Goal: Task Accomplishment & Management: Use online tool/utility

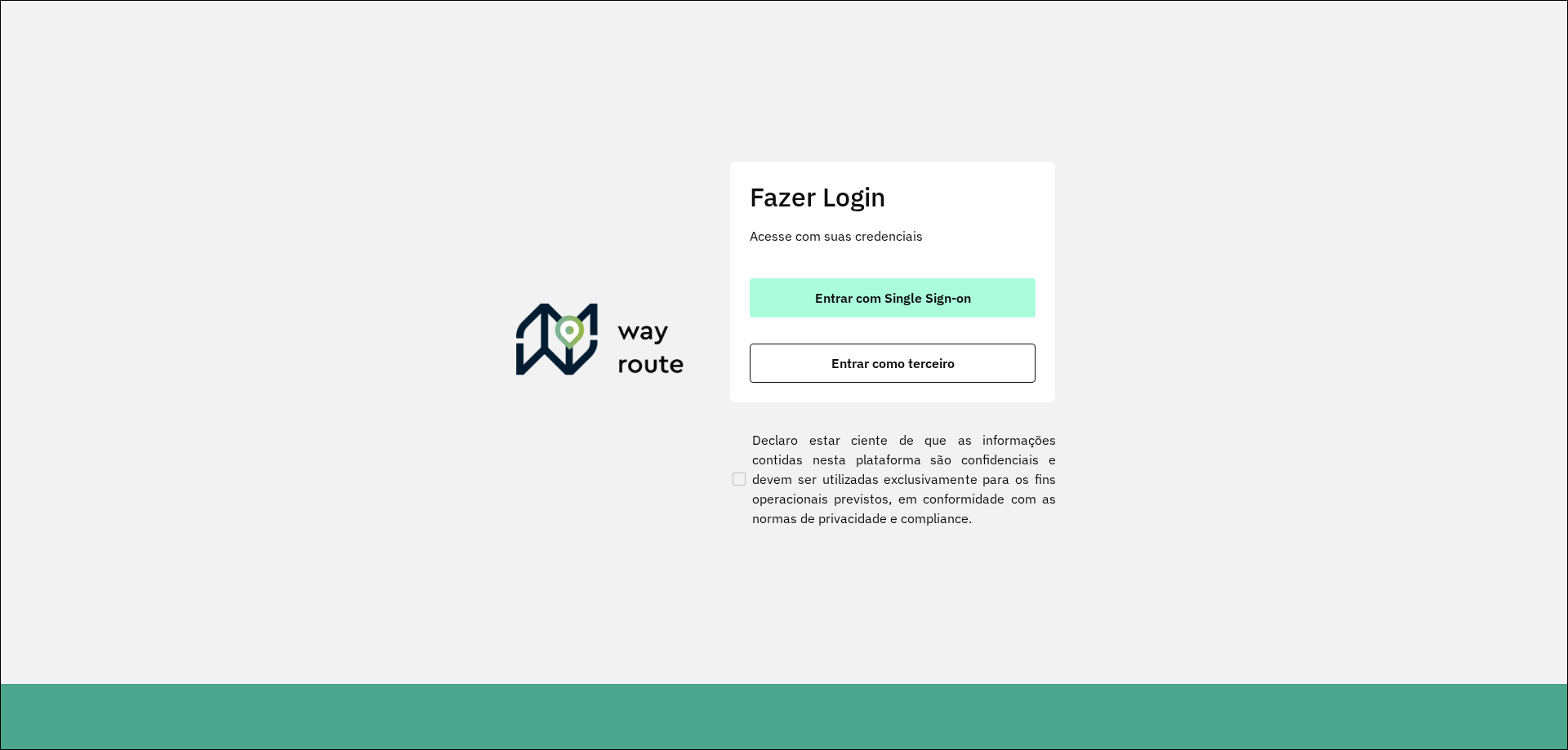
click at [920, 293] on span "Entrar com Single Sign-on" at bounding box center [893, 297] width 156 height 13
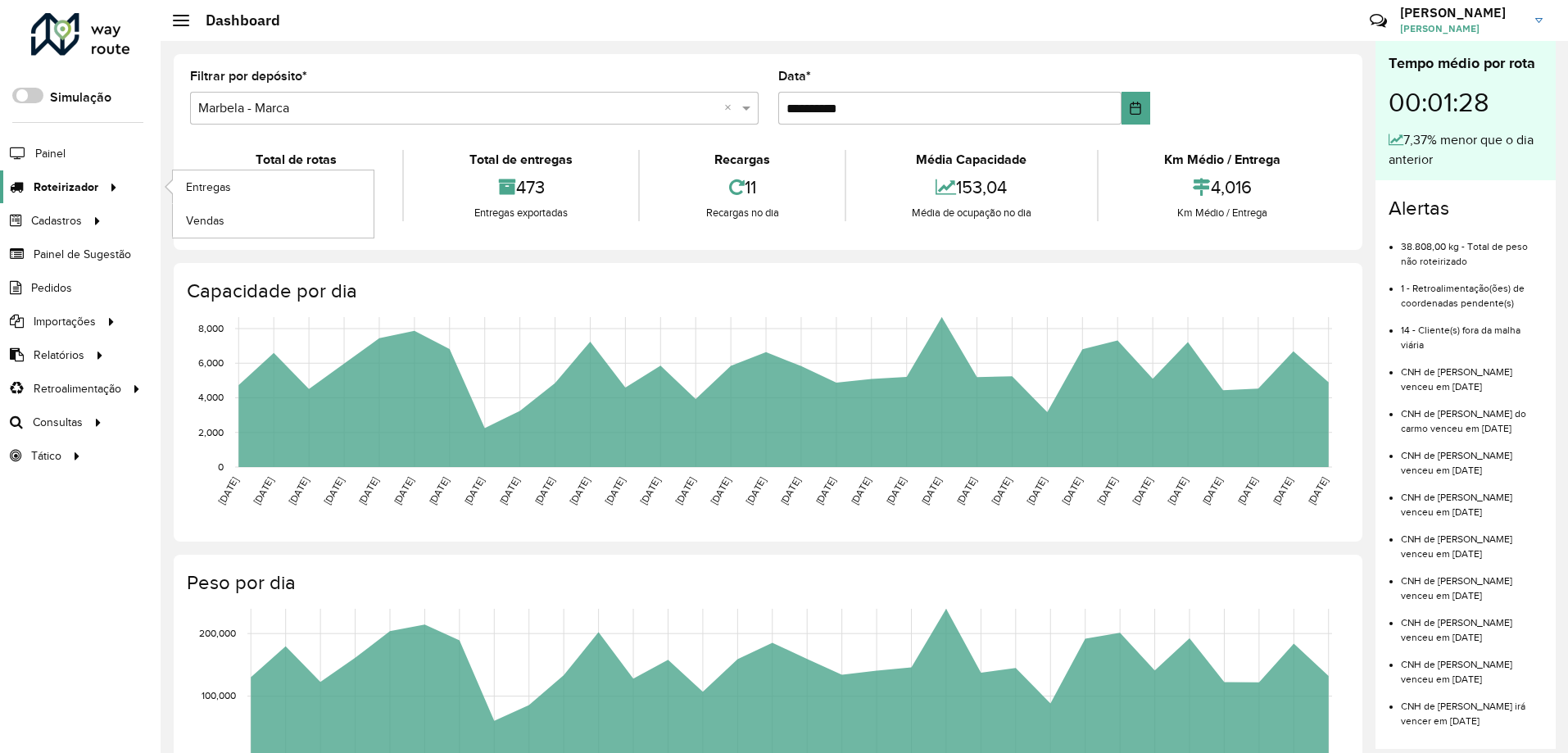
click at [83, 188] on span "Roteirizador" at bounding box center [66, 187] width 65 height 17
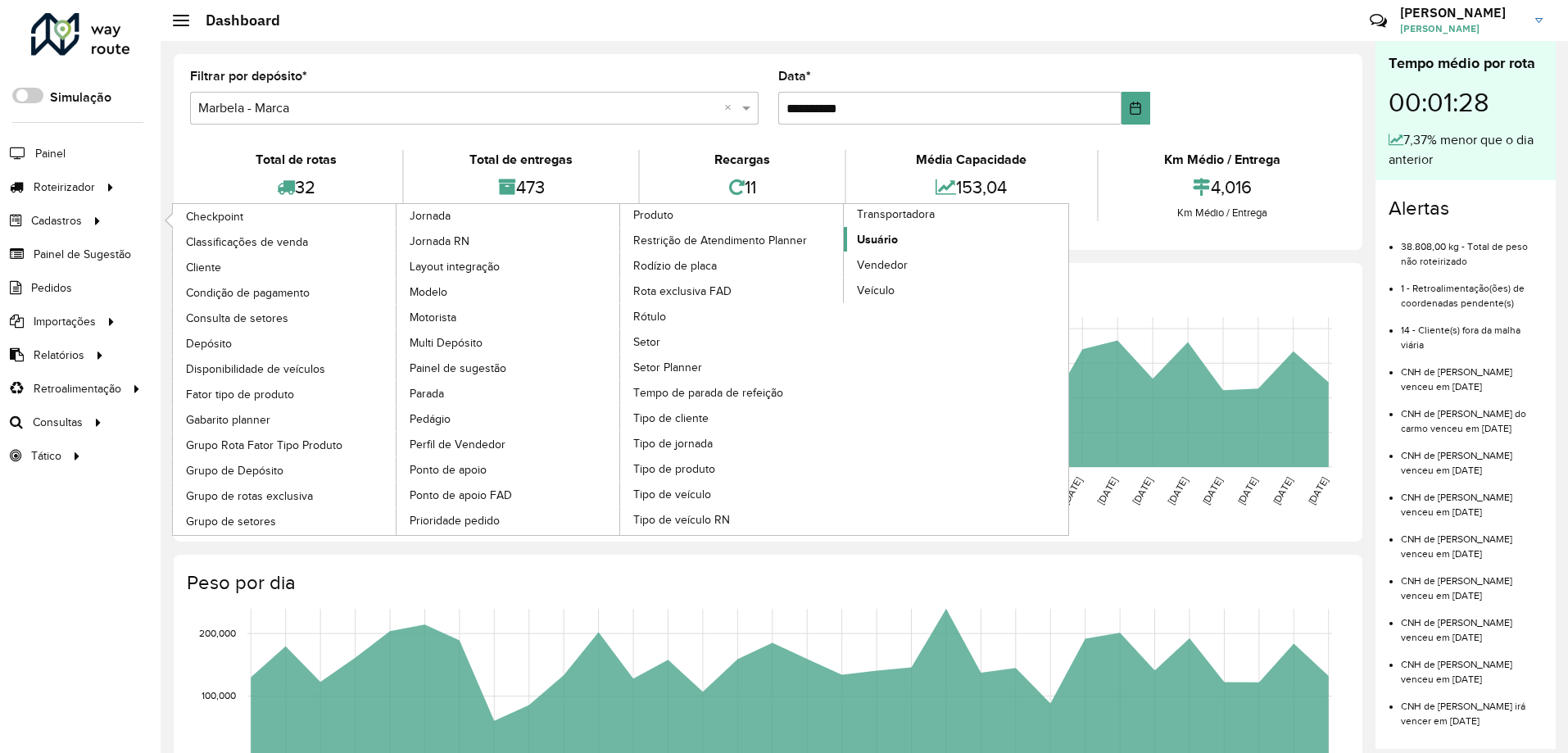
click at [881, 239] on span "Usuário" at bounding box center [877, 239] width 41 height 17
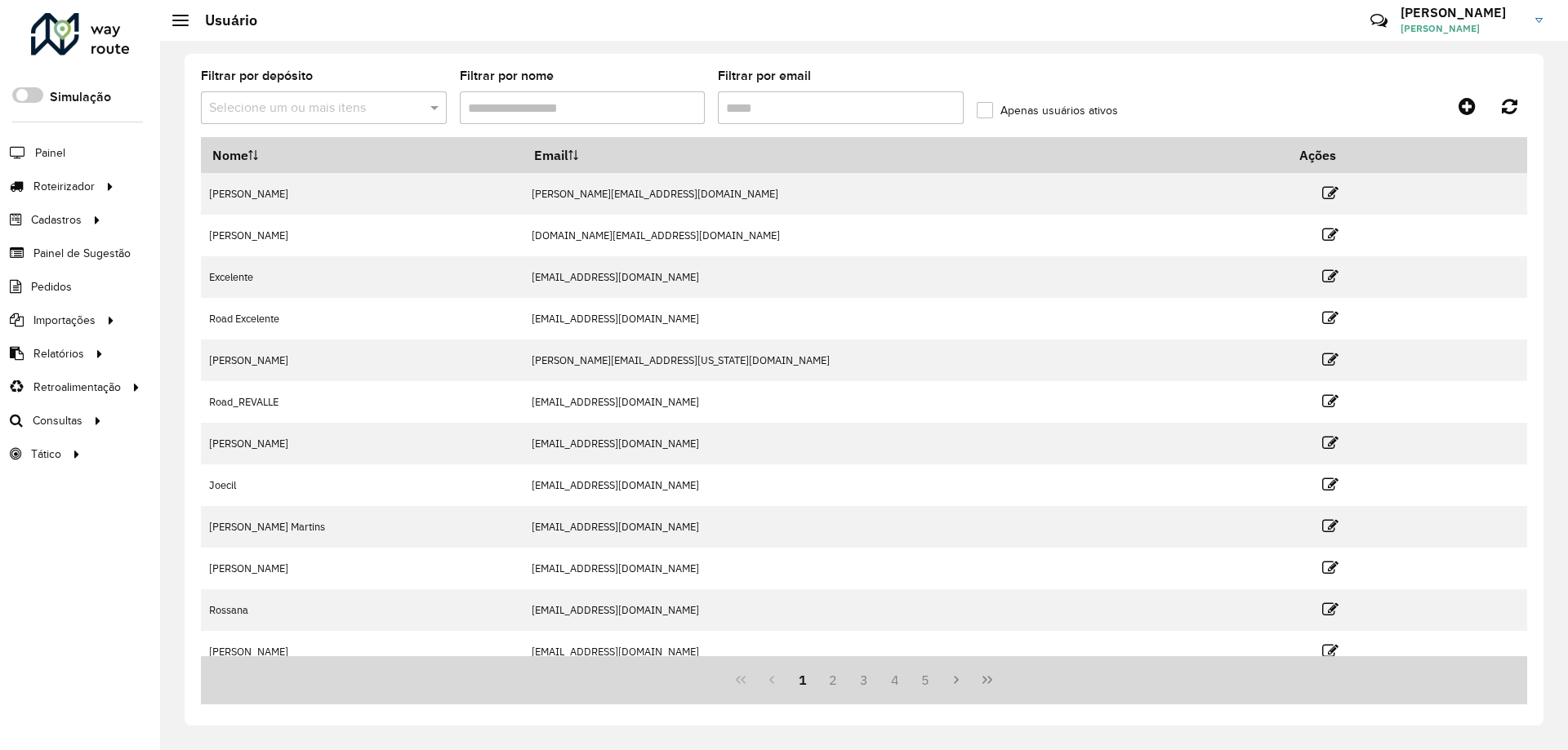
click at [823, 97] on input "Filtrar por email" at bounding box center [841, 108] width 246 height 32
click at [524, 111] on input "Filtrar por nome" at bounding box center [583, 108] width 246 height 32
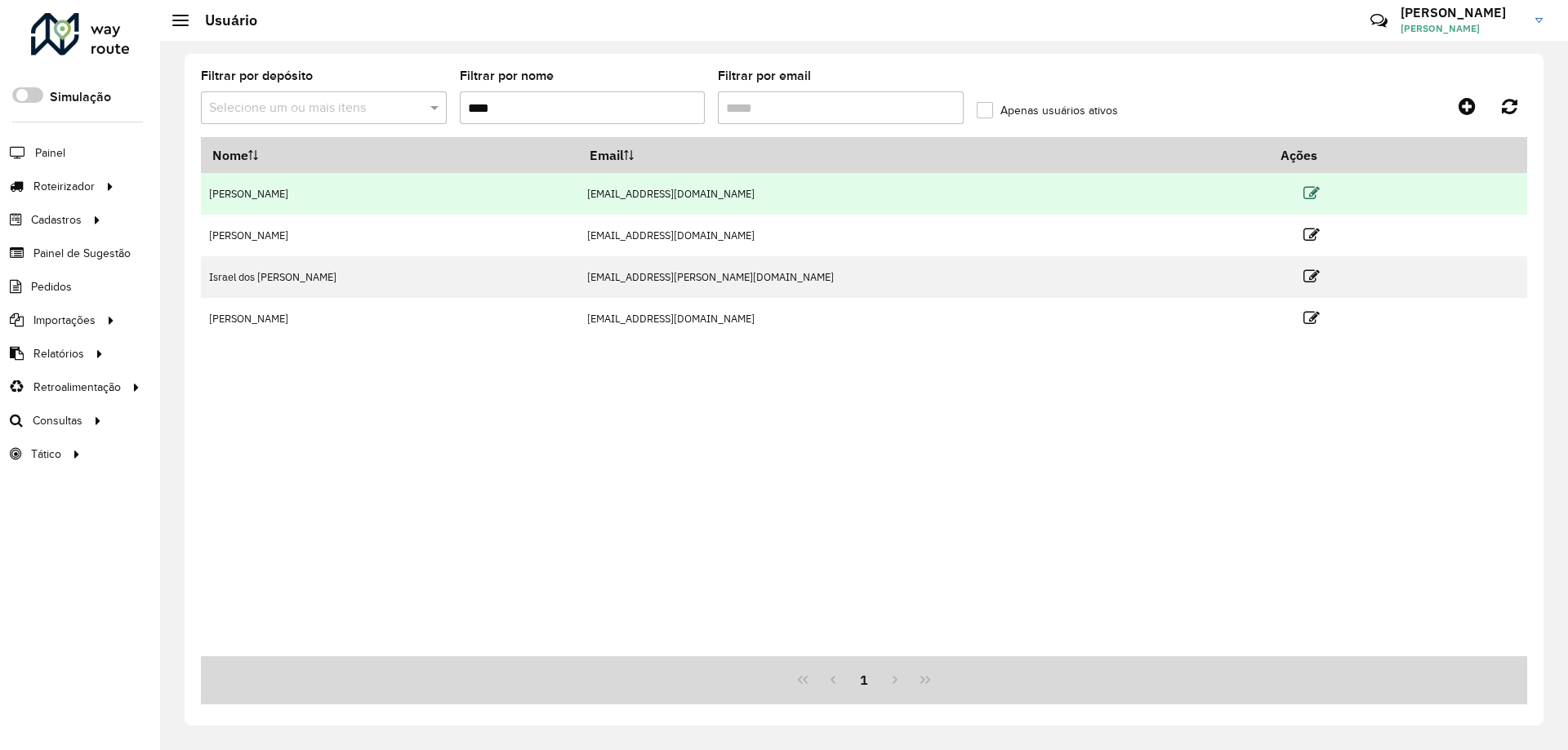
type input "****"
click at [1304, 196] on icon at bounding box center [1312, 193] width 16 height 16
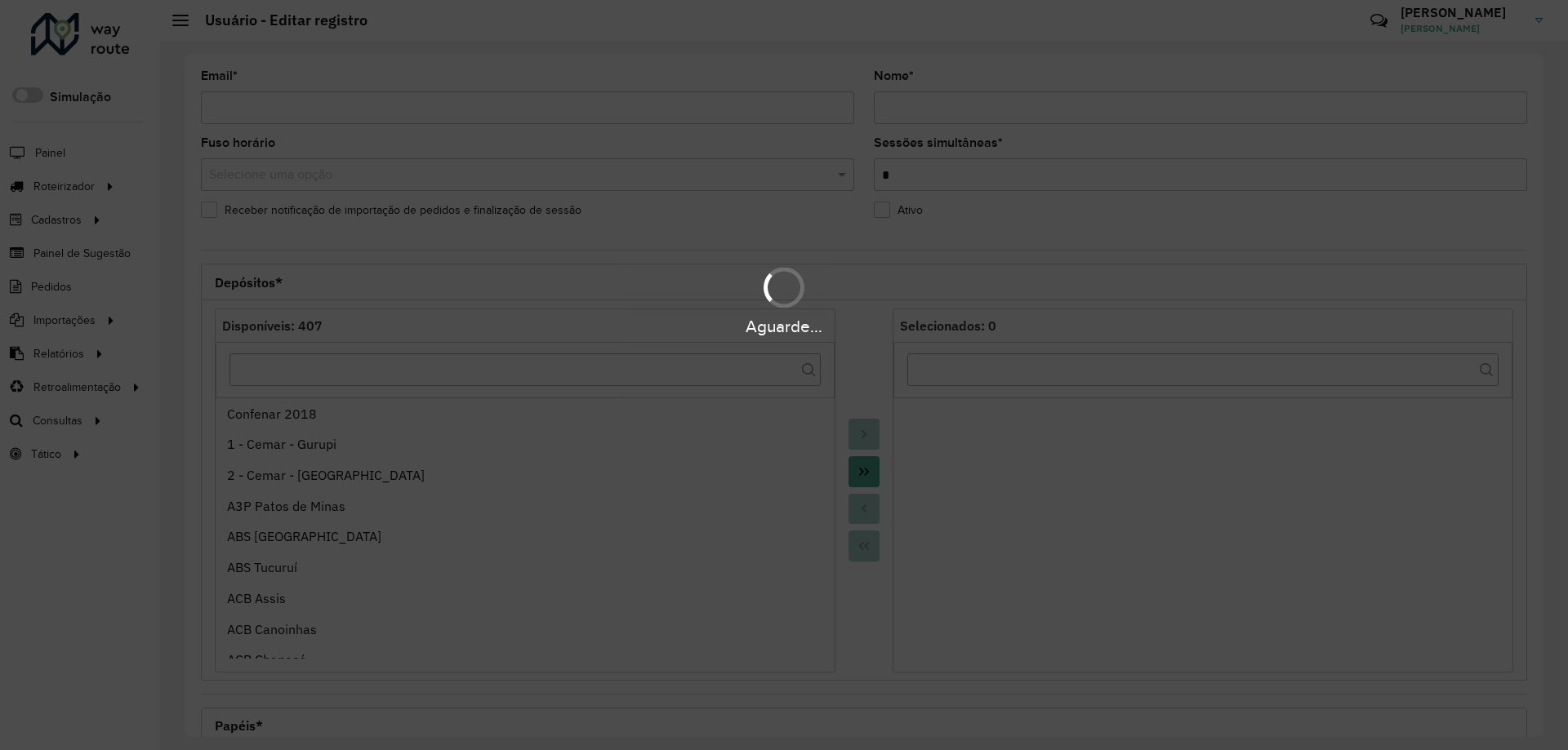
type input "**********"
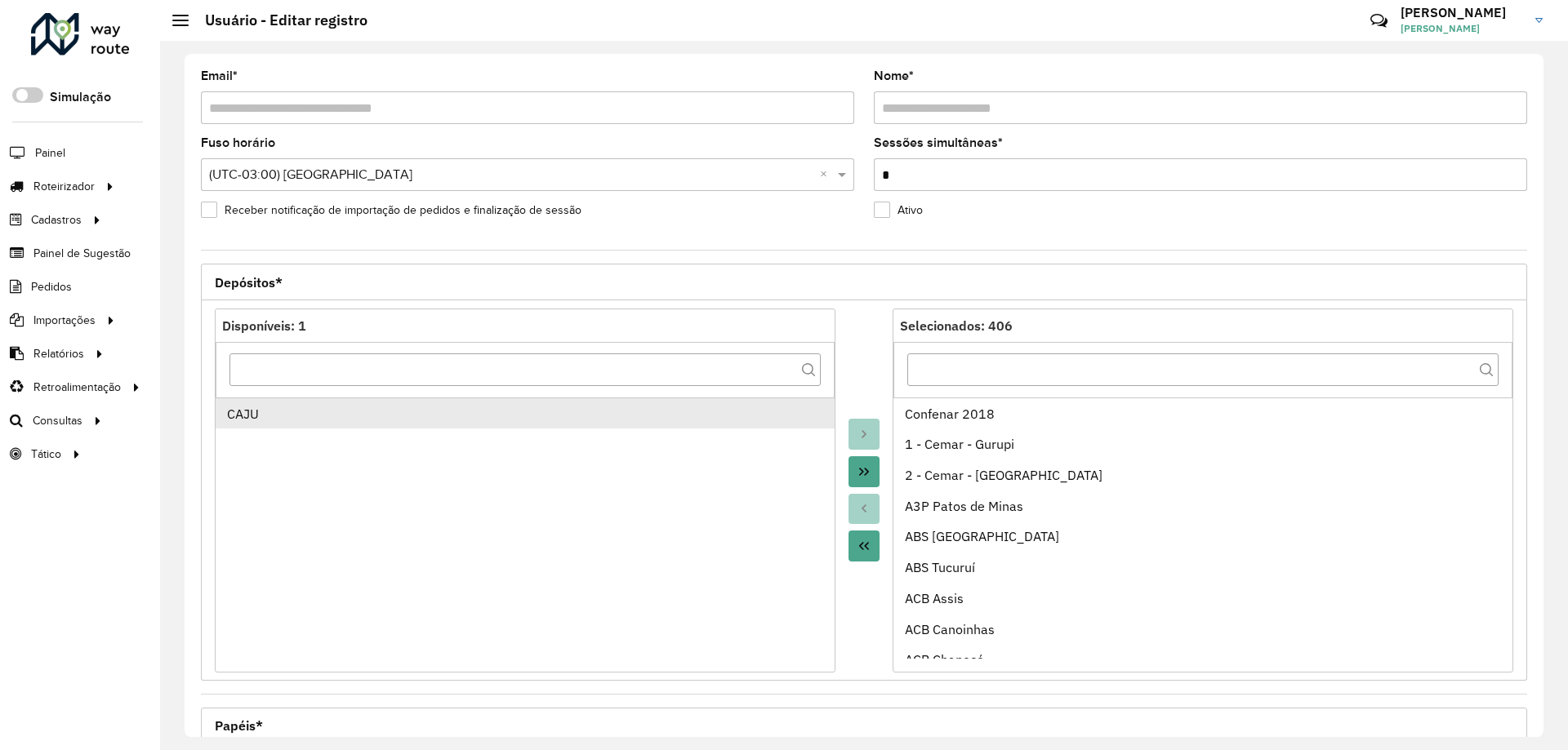
click at [528, 422] on div "CAJU" at bounding box center [525, 413] width 597 height 20
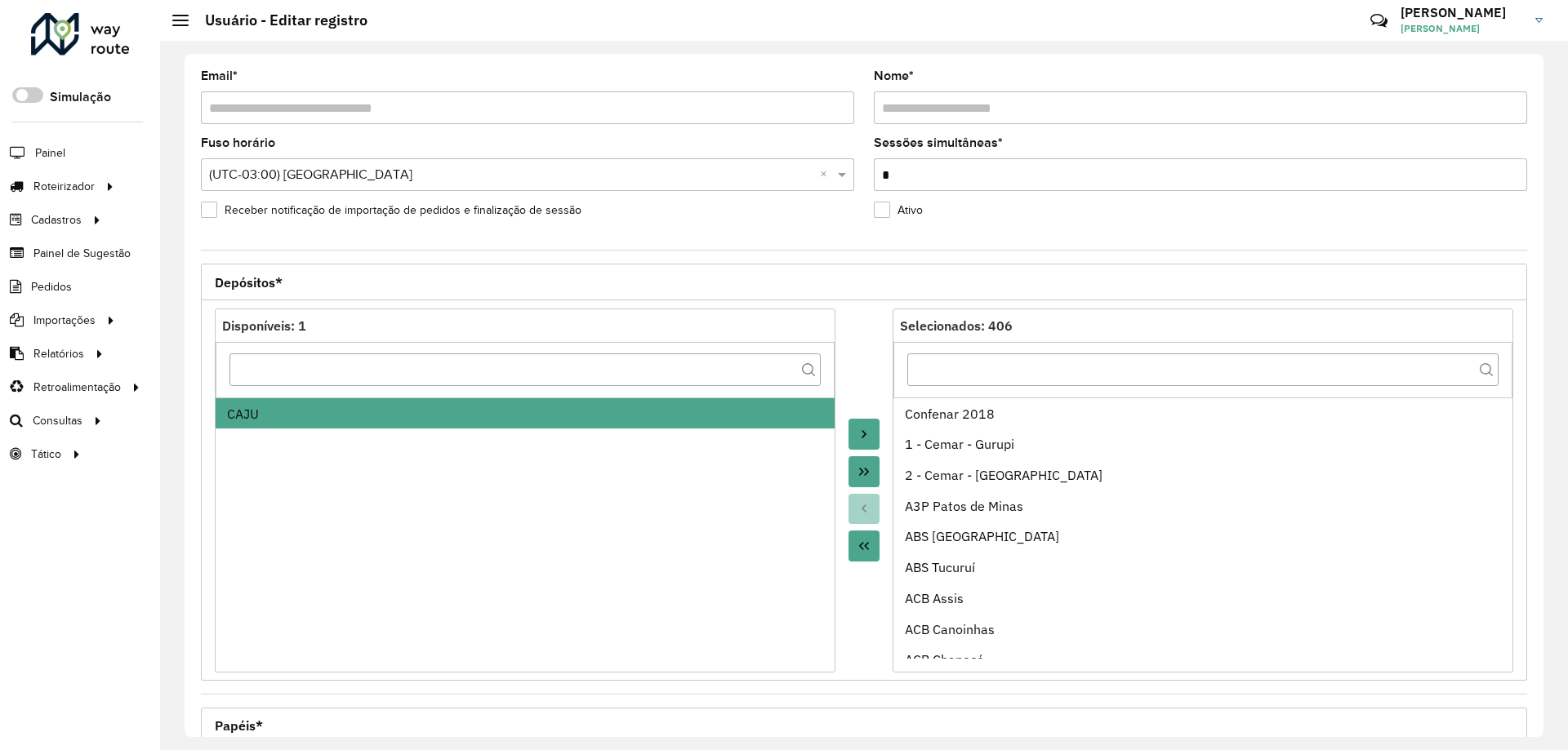
click at [867, 437] on icon "Move to Target" at bounding box center [863, 434] width 13 height 13
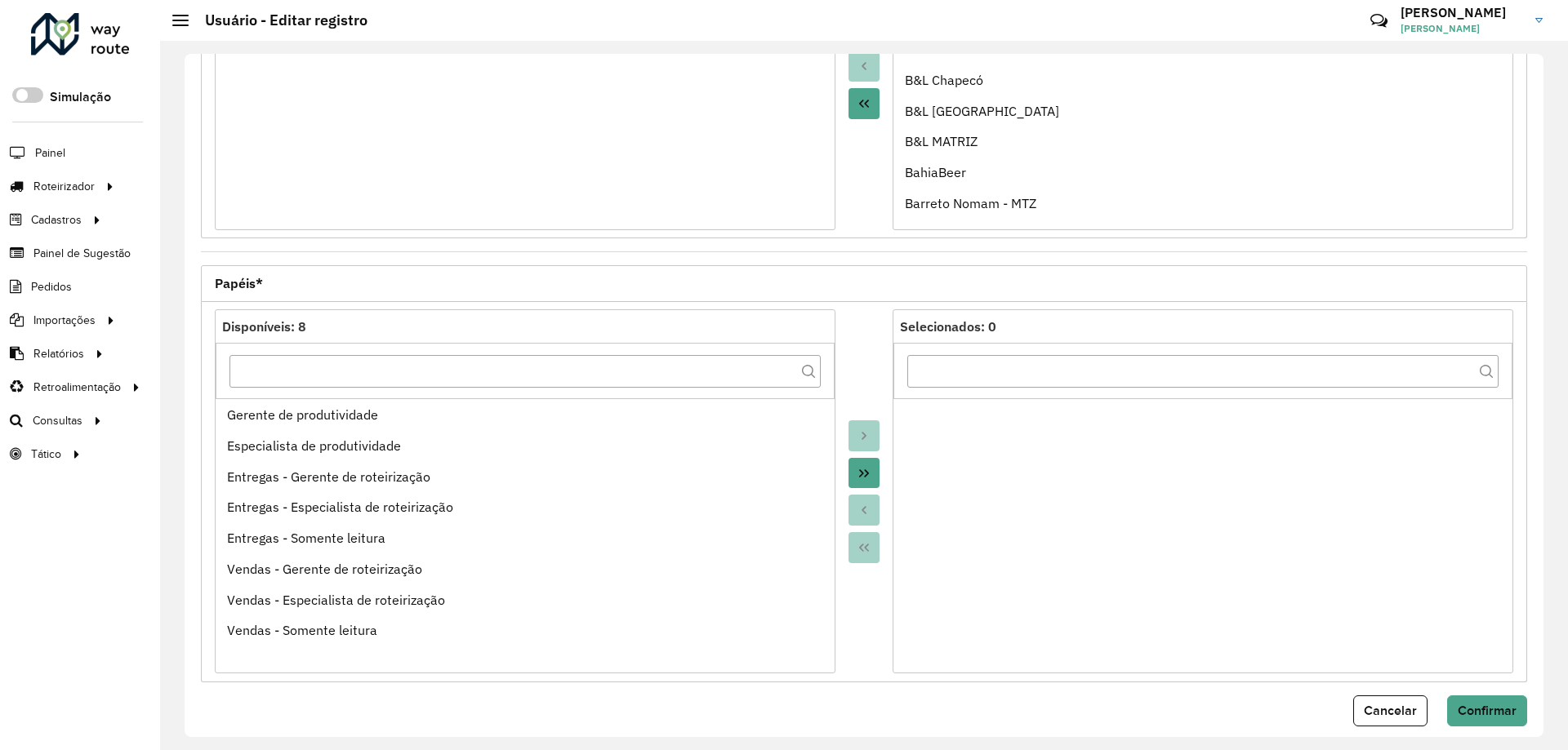
scroll to position [462, 0]
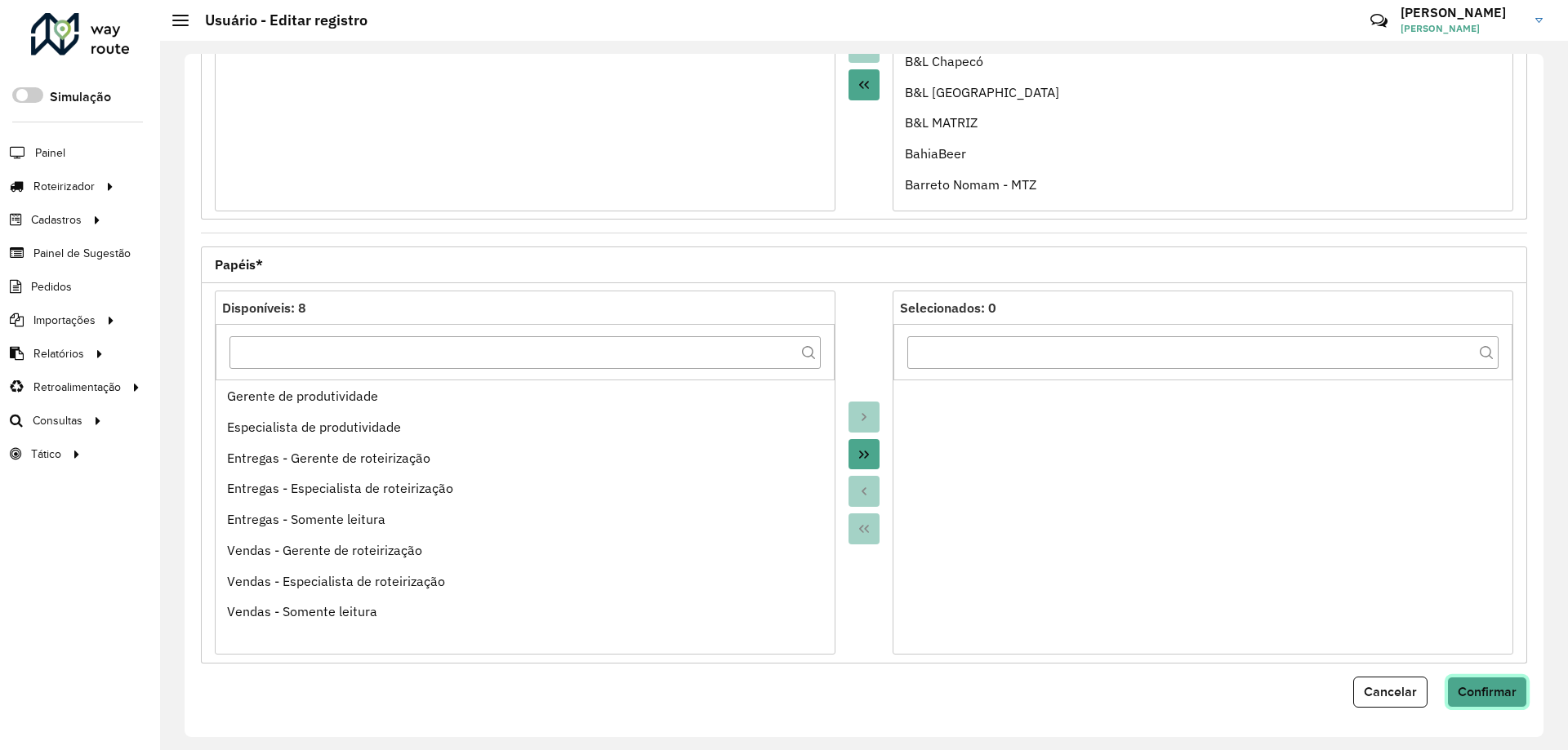
click at [1489, 685] on span "Confirmar" at bounding box center [1487, 691] width 59 height 14
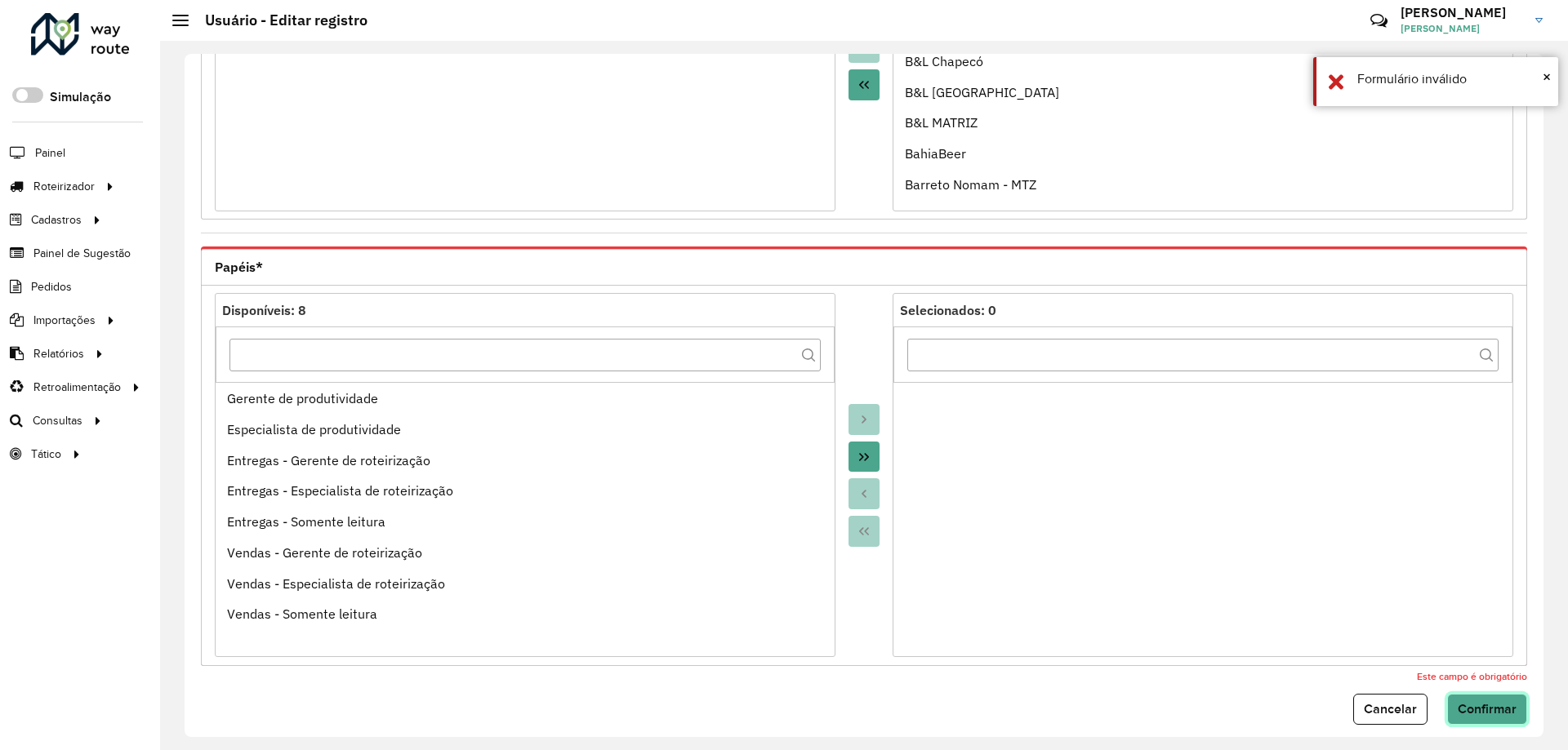
scroll to position [53, 0]
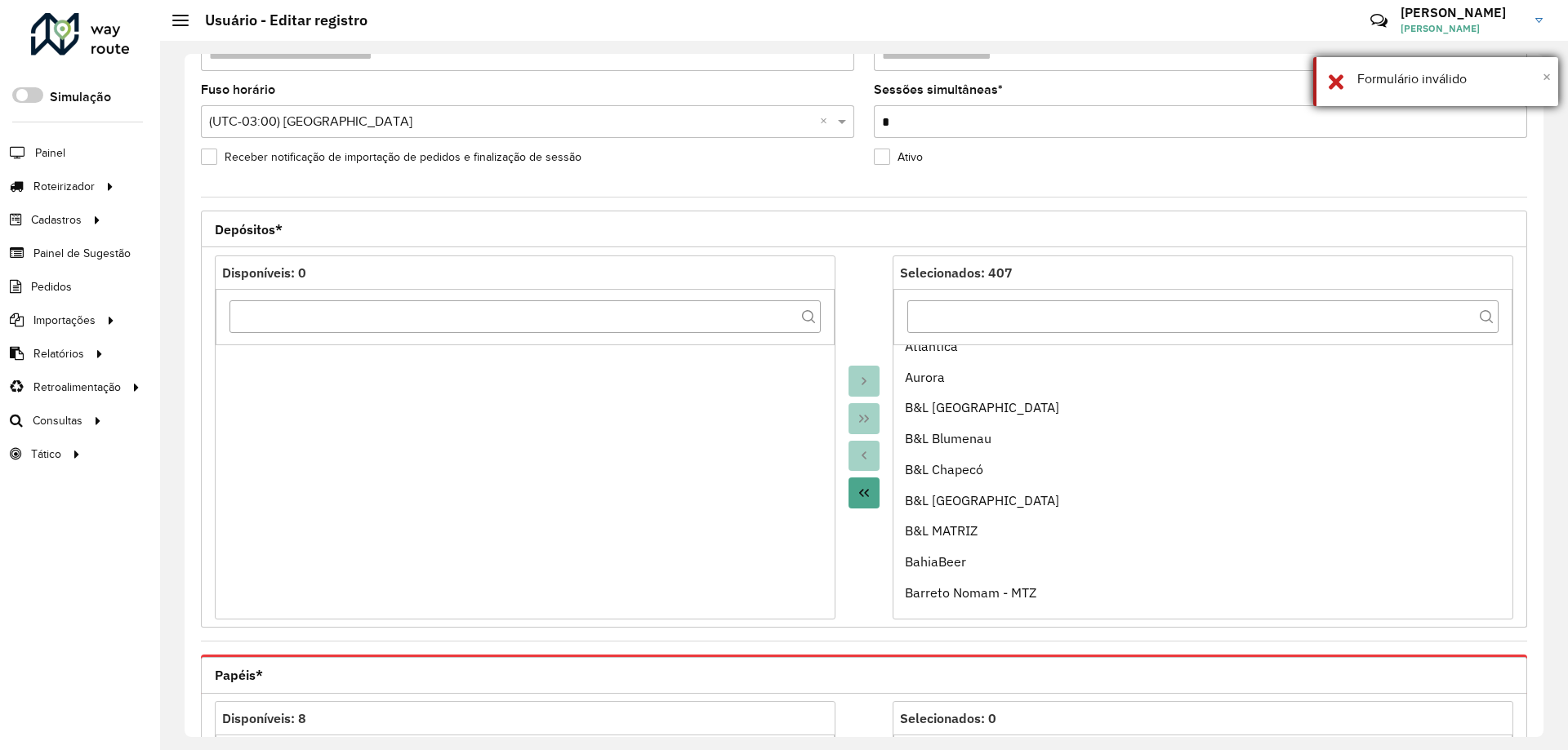
click at [1544, 79] on span "×" at bounding box center [1547, 76] width 8 height 18
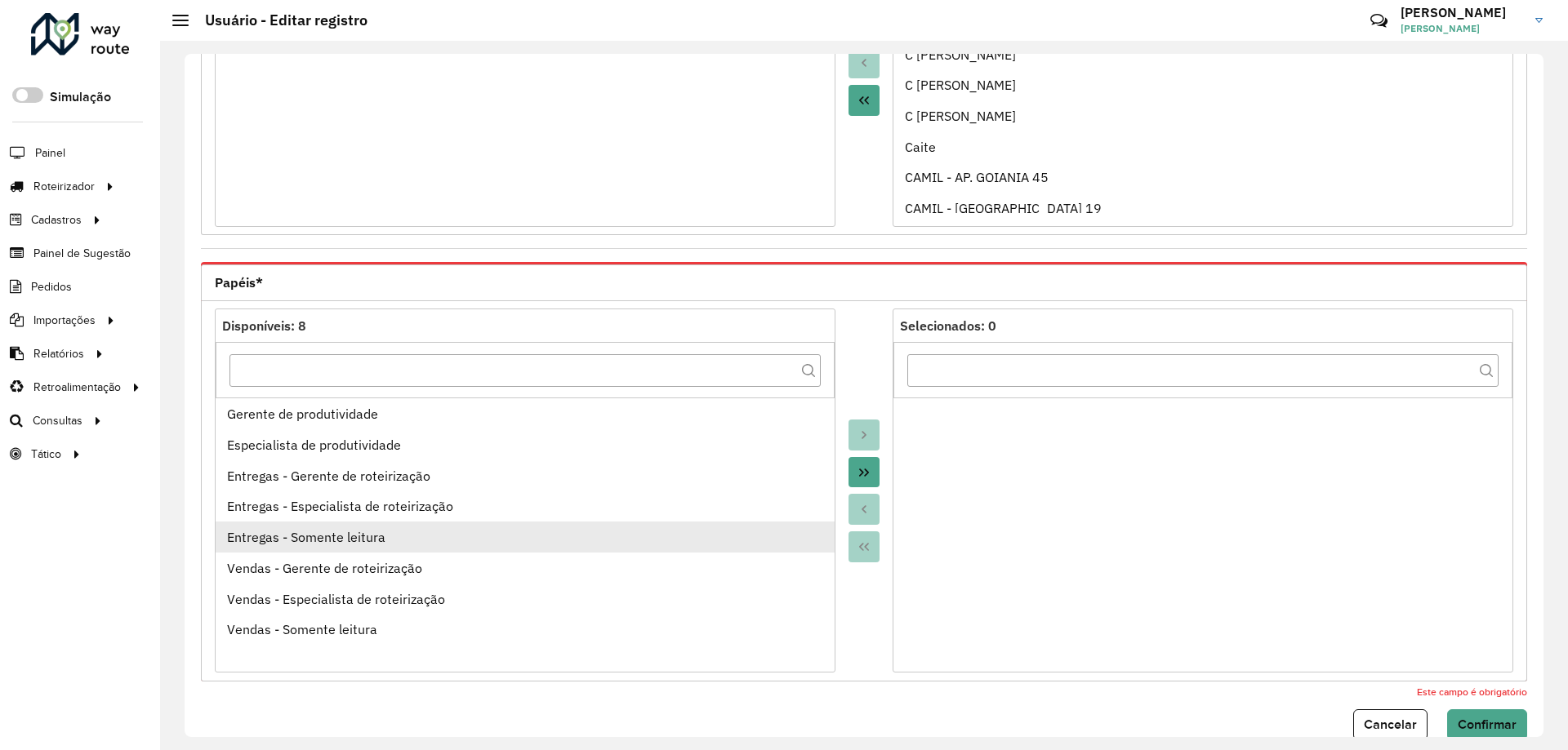
scroll to position [479, 0]
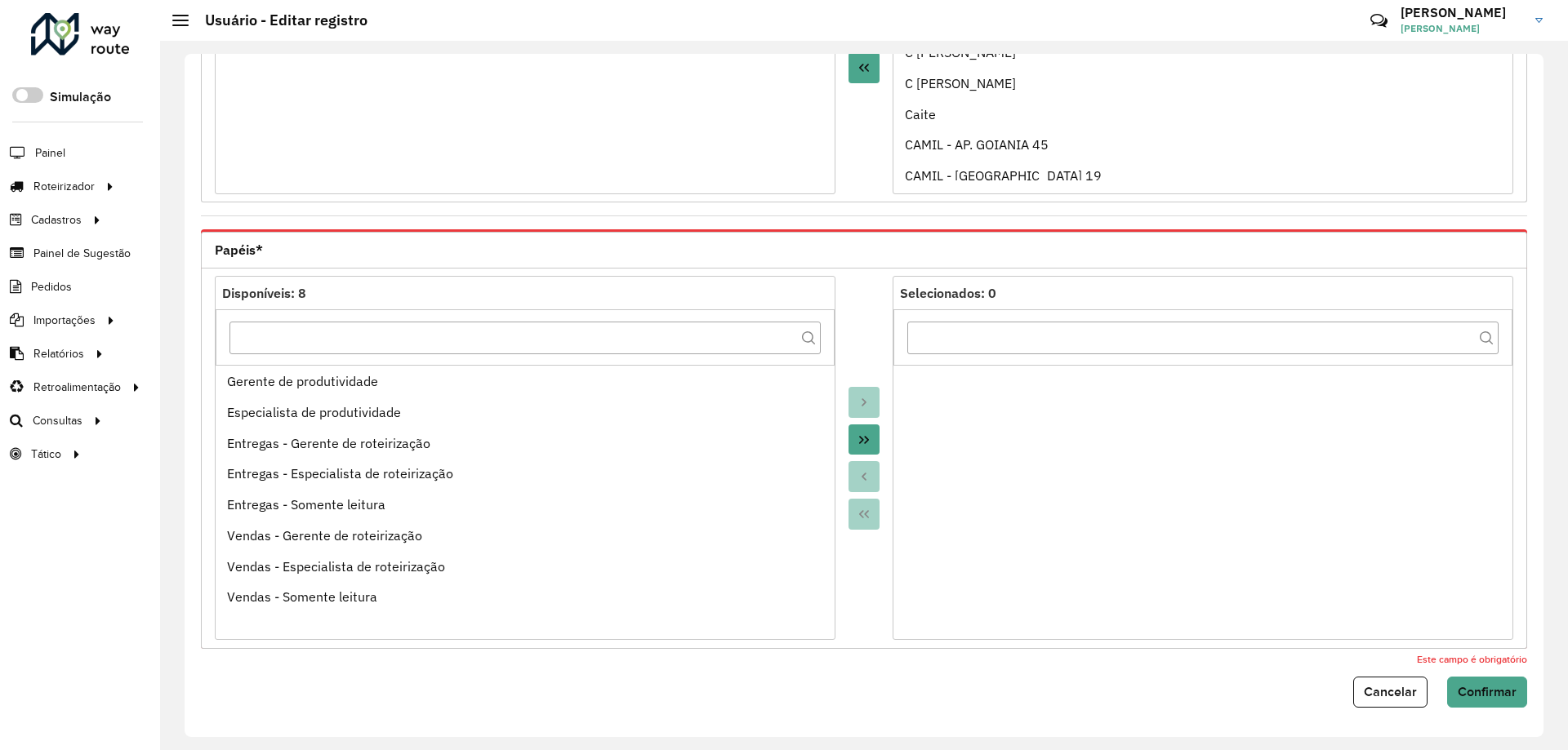
click at [871, 442] on button "Move All to Target" at bounding box center [864, 439] width 31 height 31
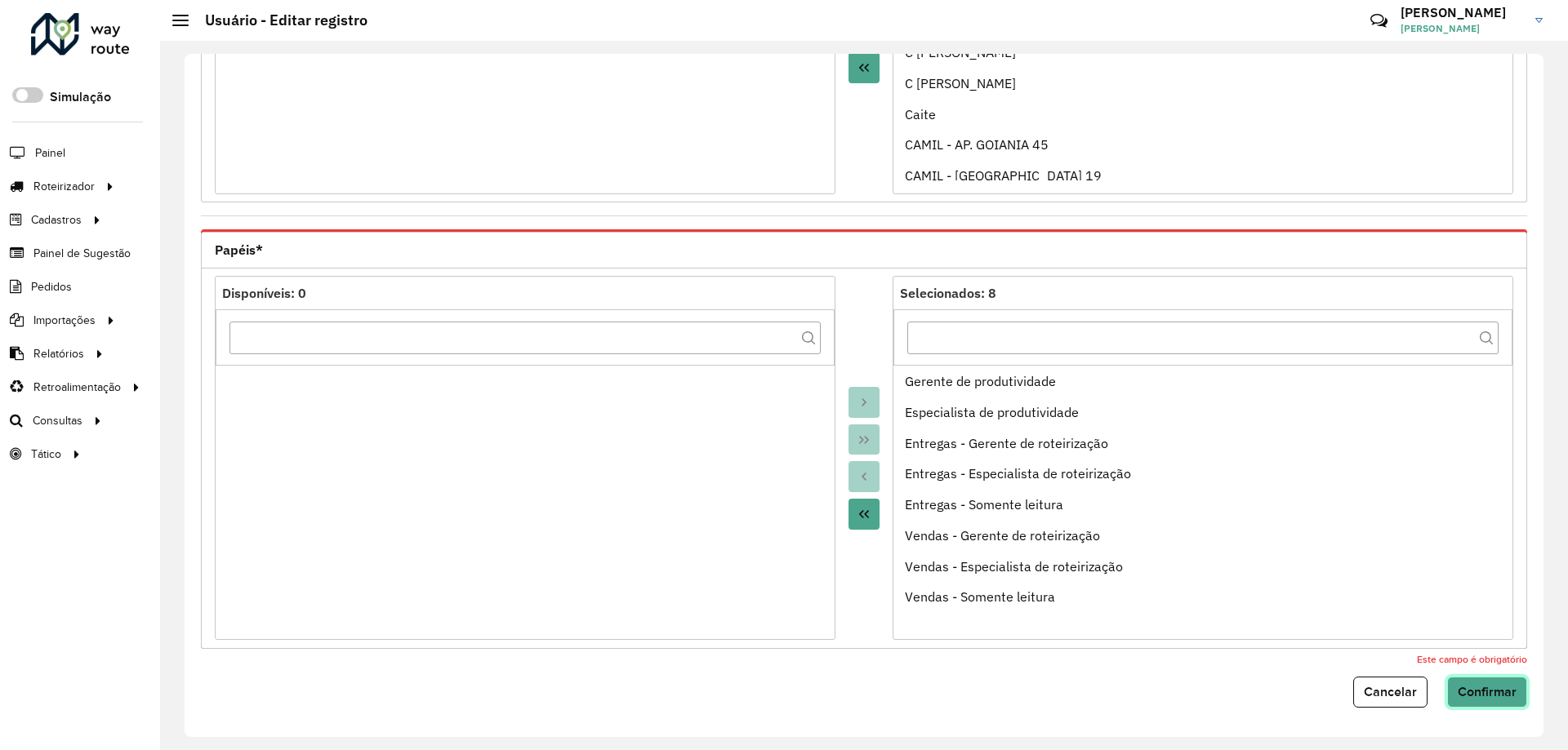
click at [1483, 686] on span "Confirmar" at bounding box center [1487, 691] width 59 height 14
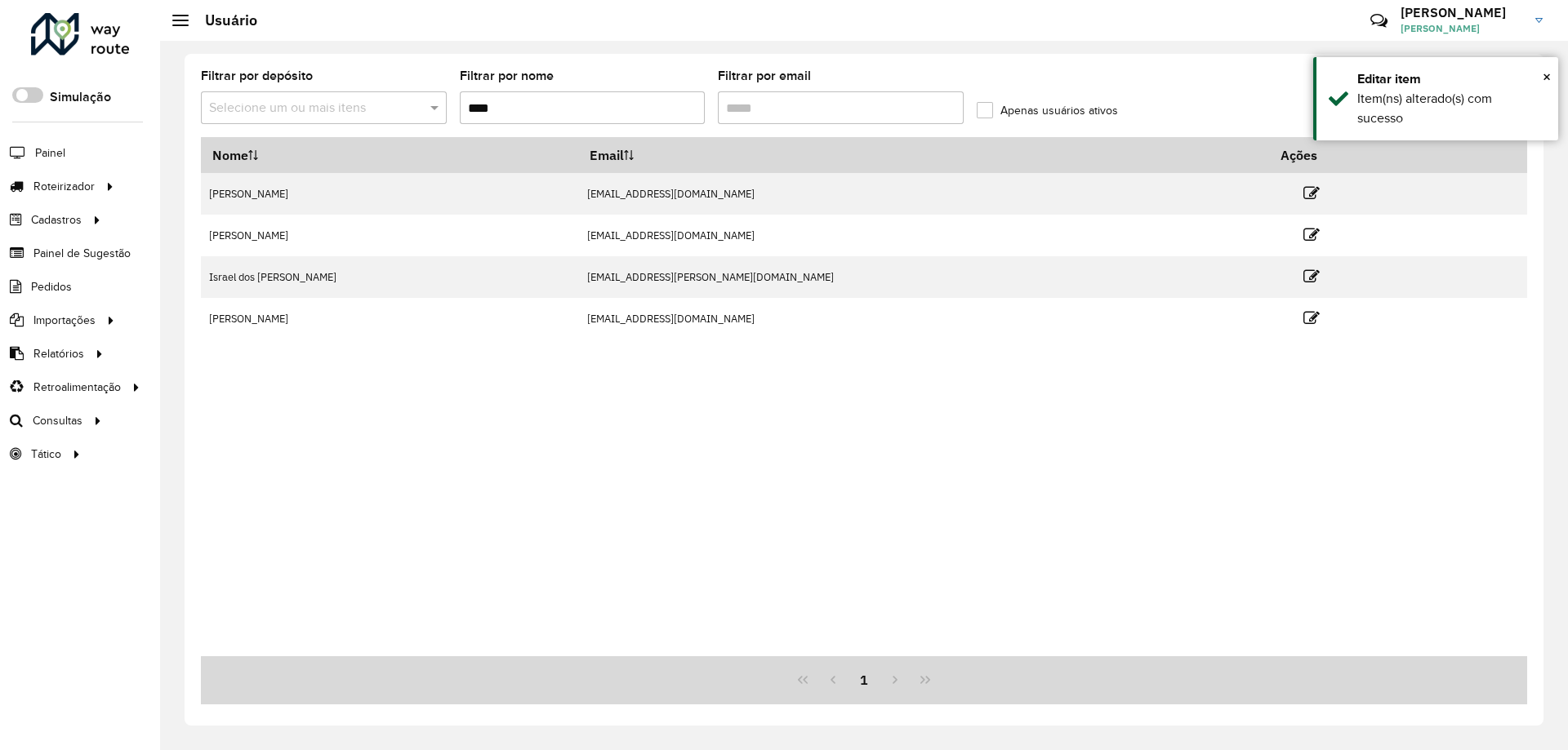
click at [542, 104] on input "****" at bounding box center [583, 108] width 246 height 32
type input "*"
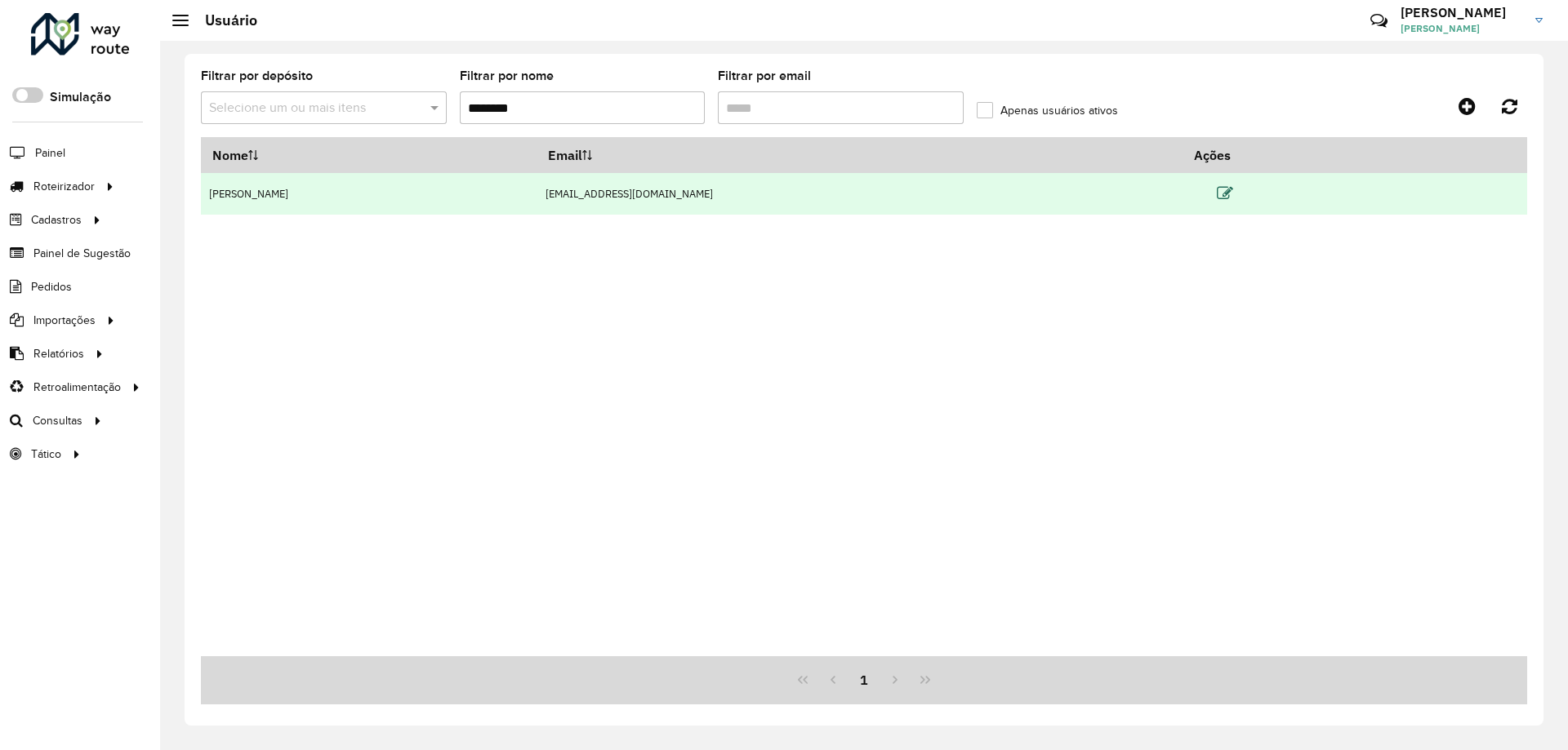
type input "********"
click at [1234, 188] on icon at bounding box center [1225, 193] width 16 height 16
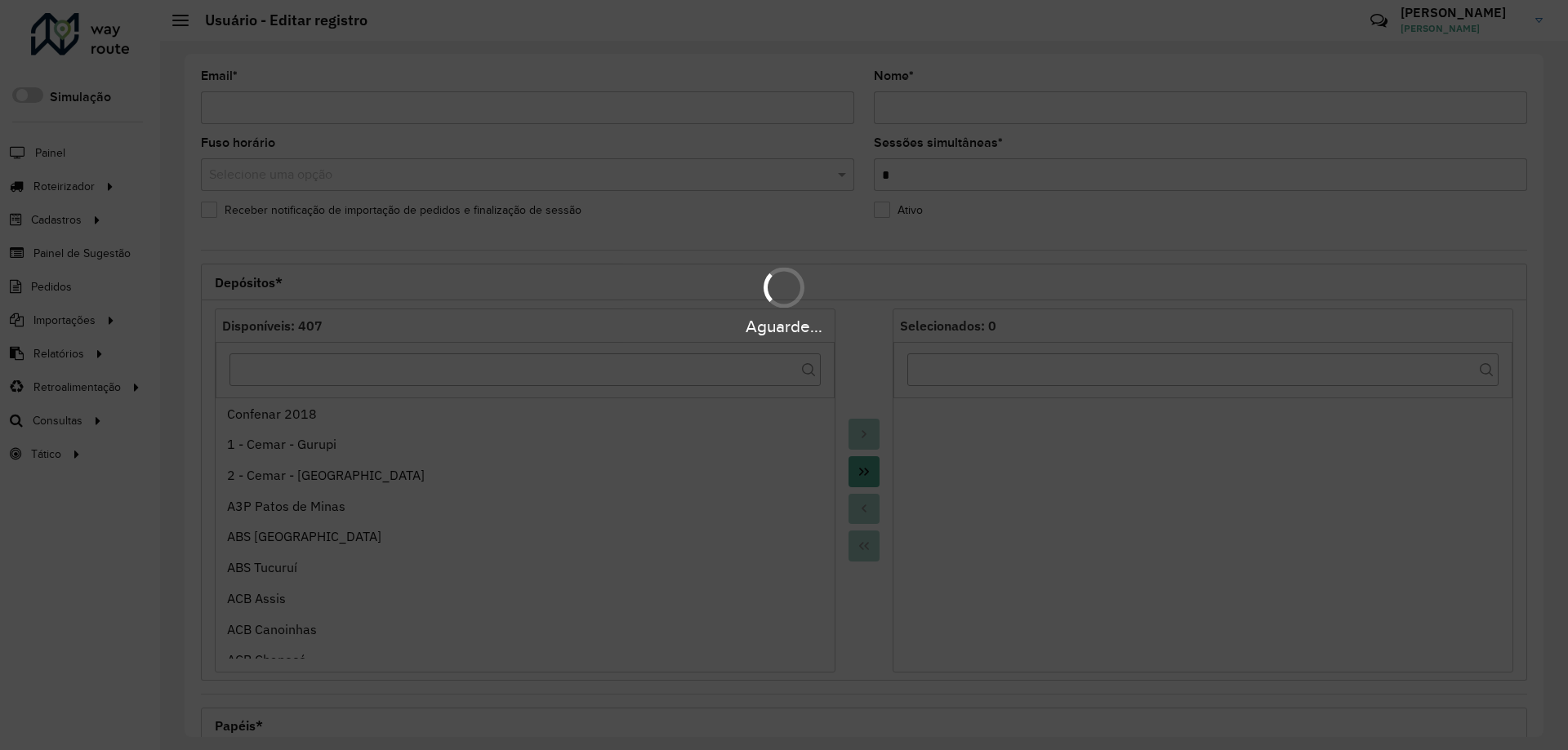
type input "**********"
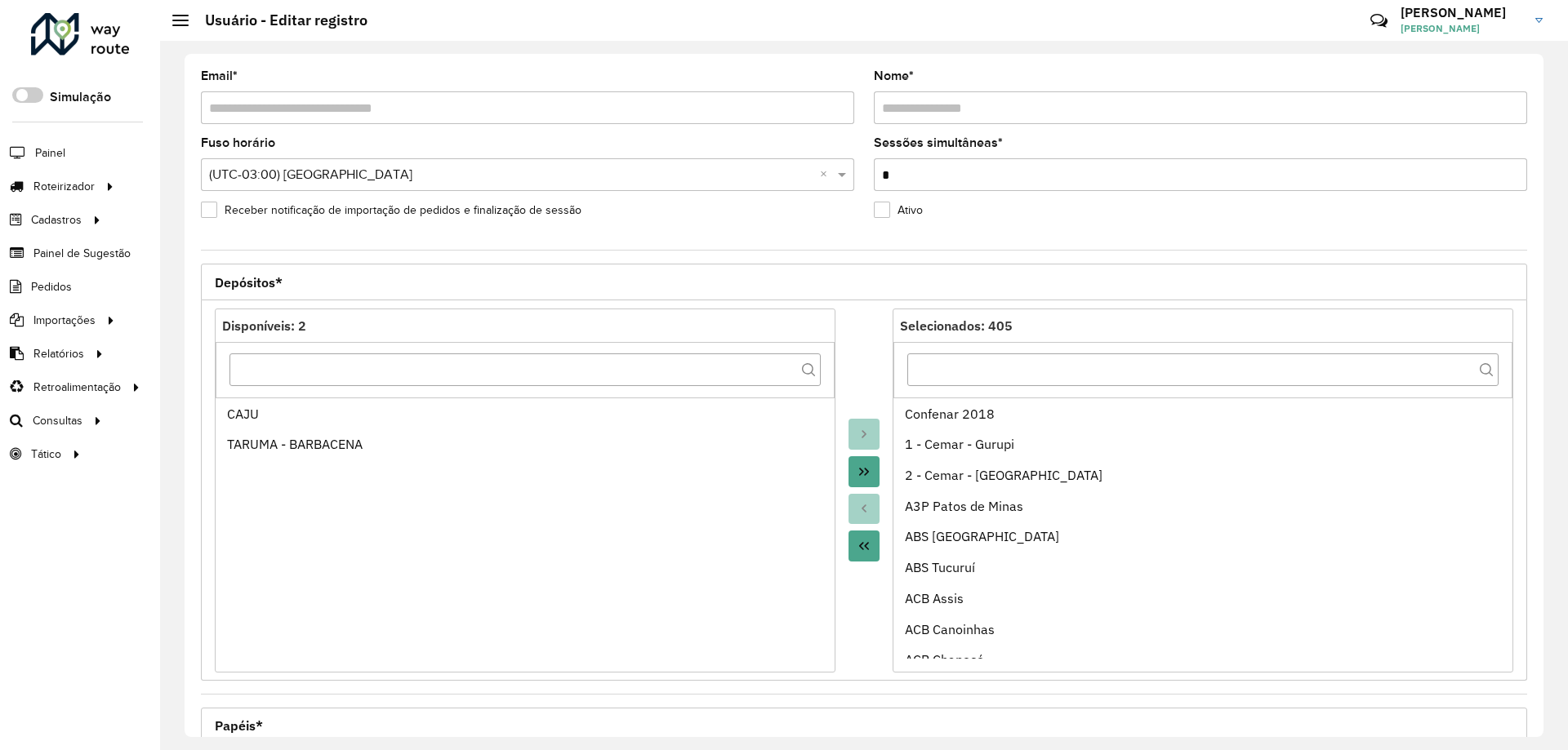
click at [867, 470] on icon "Move All to Target" at bounding box center [863, 471] width 13 height 13
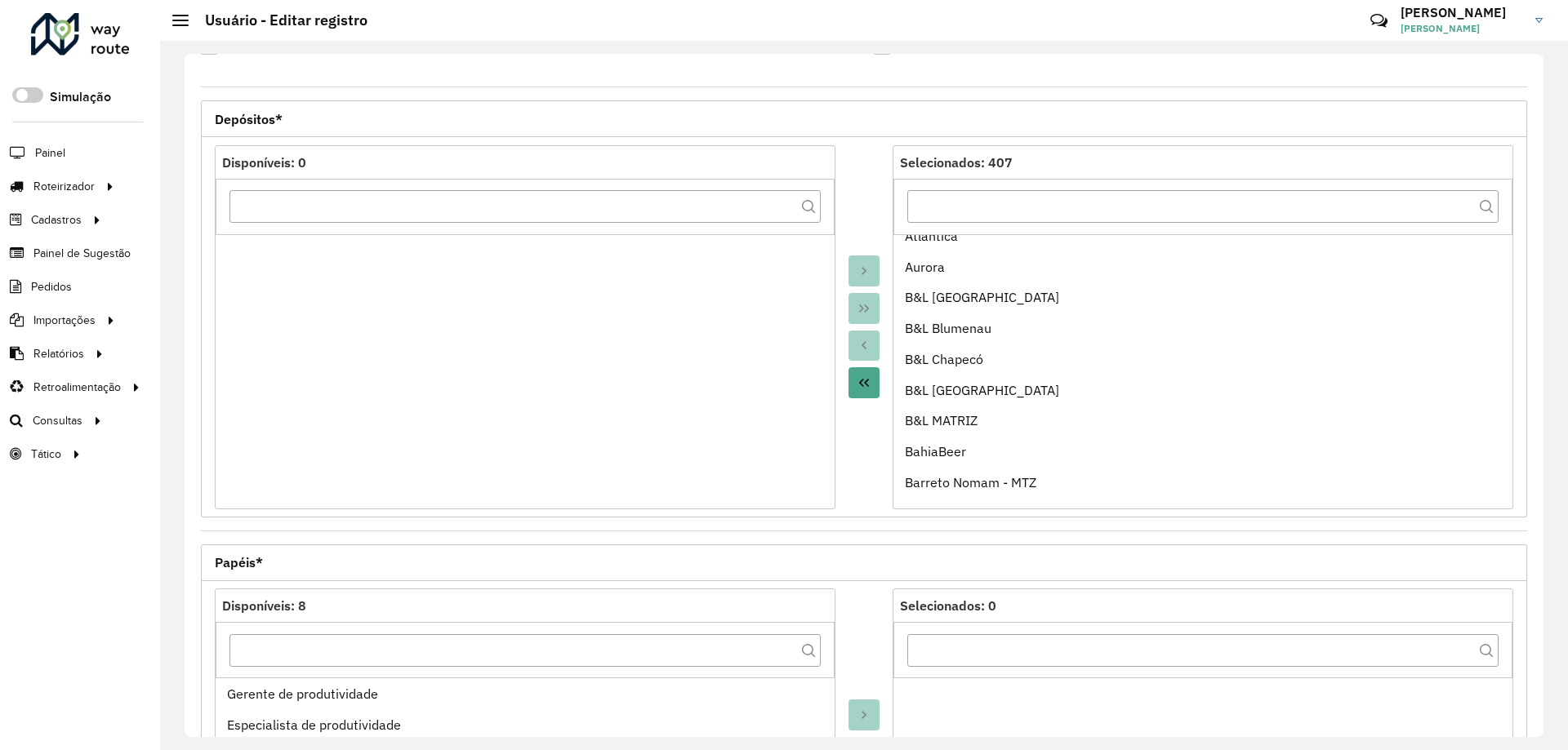
scroll to position [462, 0]
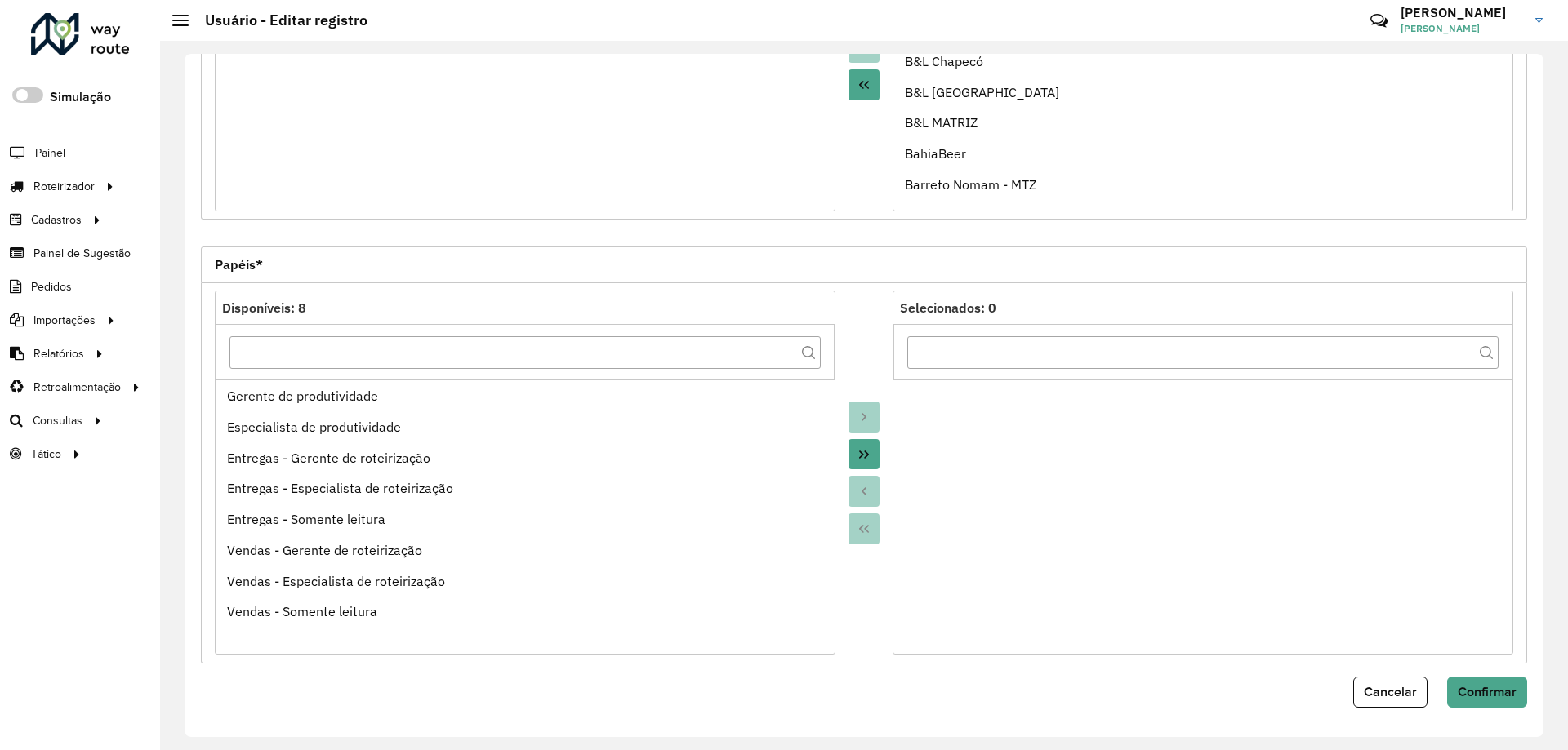
click at [866, 463] on button "Move All to Target" at bounding box center [864, 455] width 31 height 31
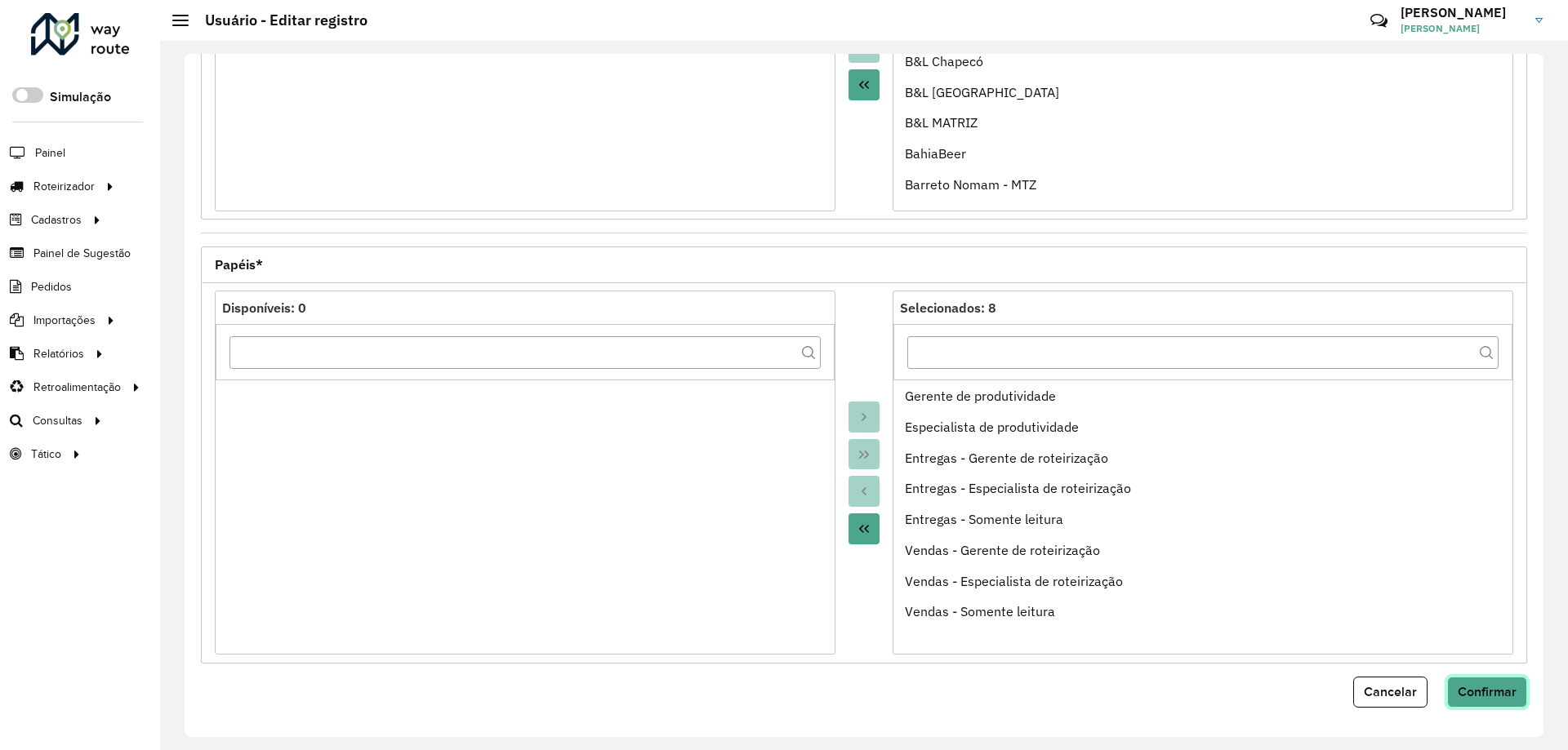
click at [1502, 697] on span "Confirmar" at bounding box center [1487, 691] width 59 height 14
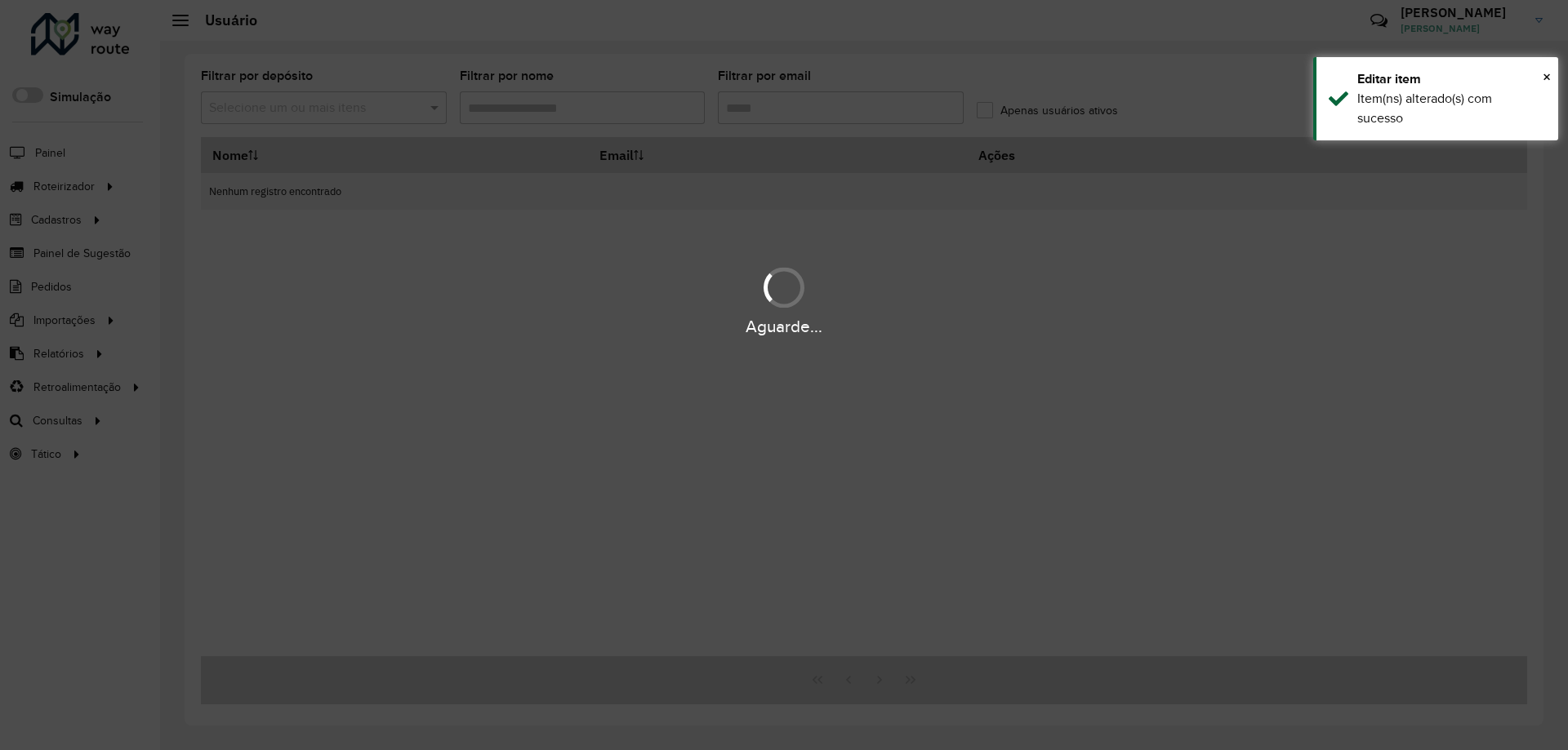
type input "********"
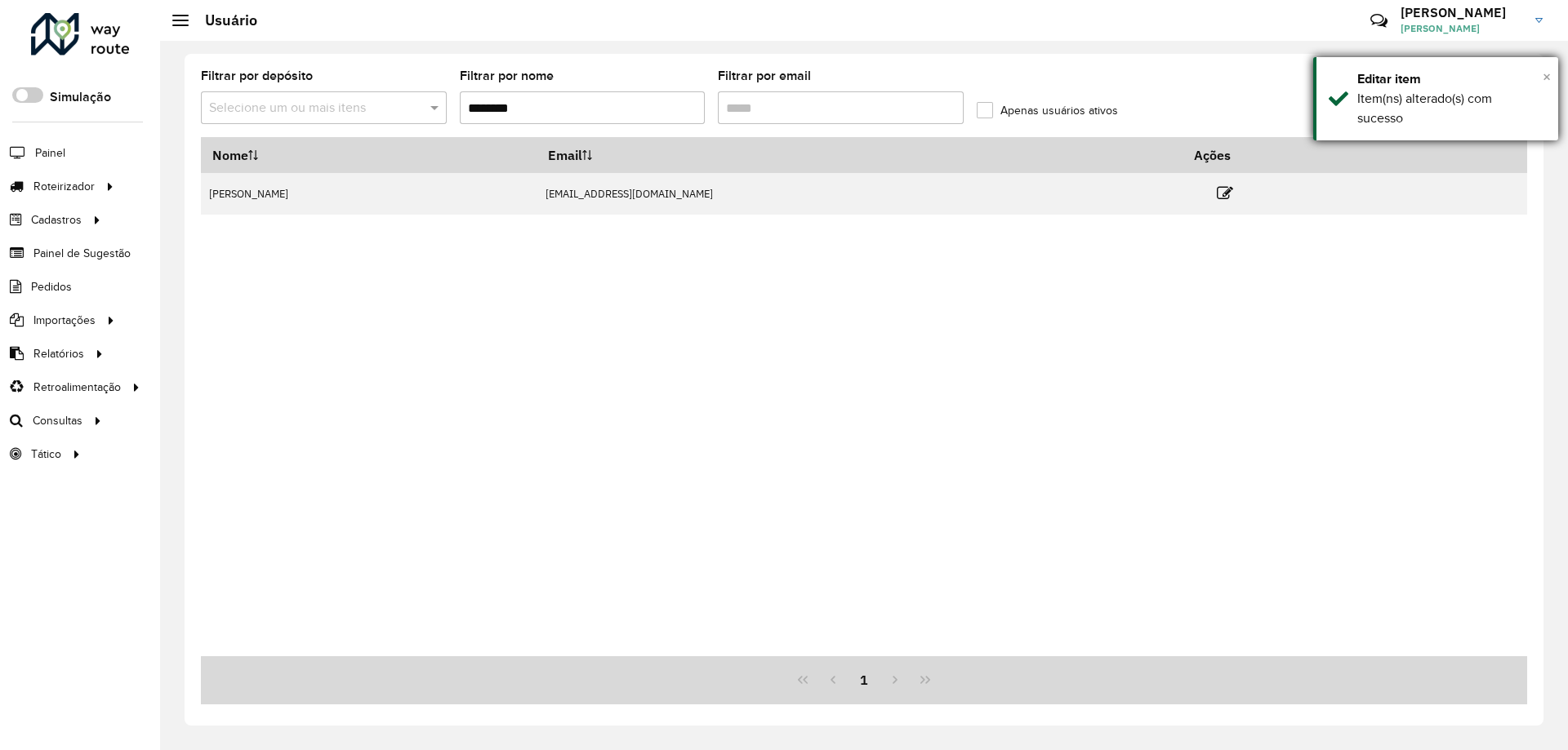
click at [1546, 75] on span "×" at bounding box center [1547, 76] width 8 height 18
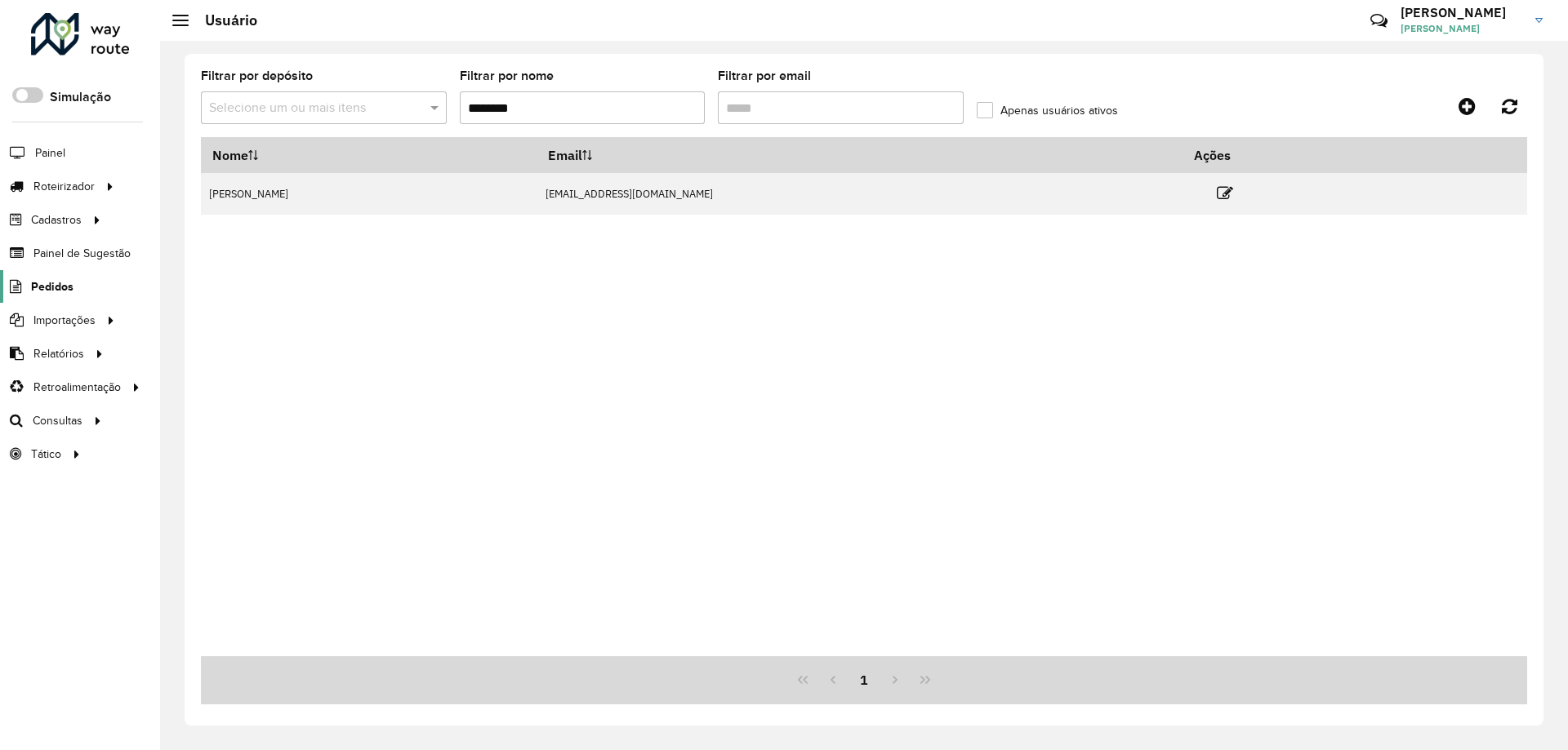
click at [56, 289] on span "Pedidos" at bounding box center [53, 287] width 42 height 17
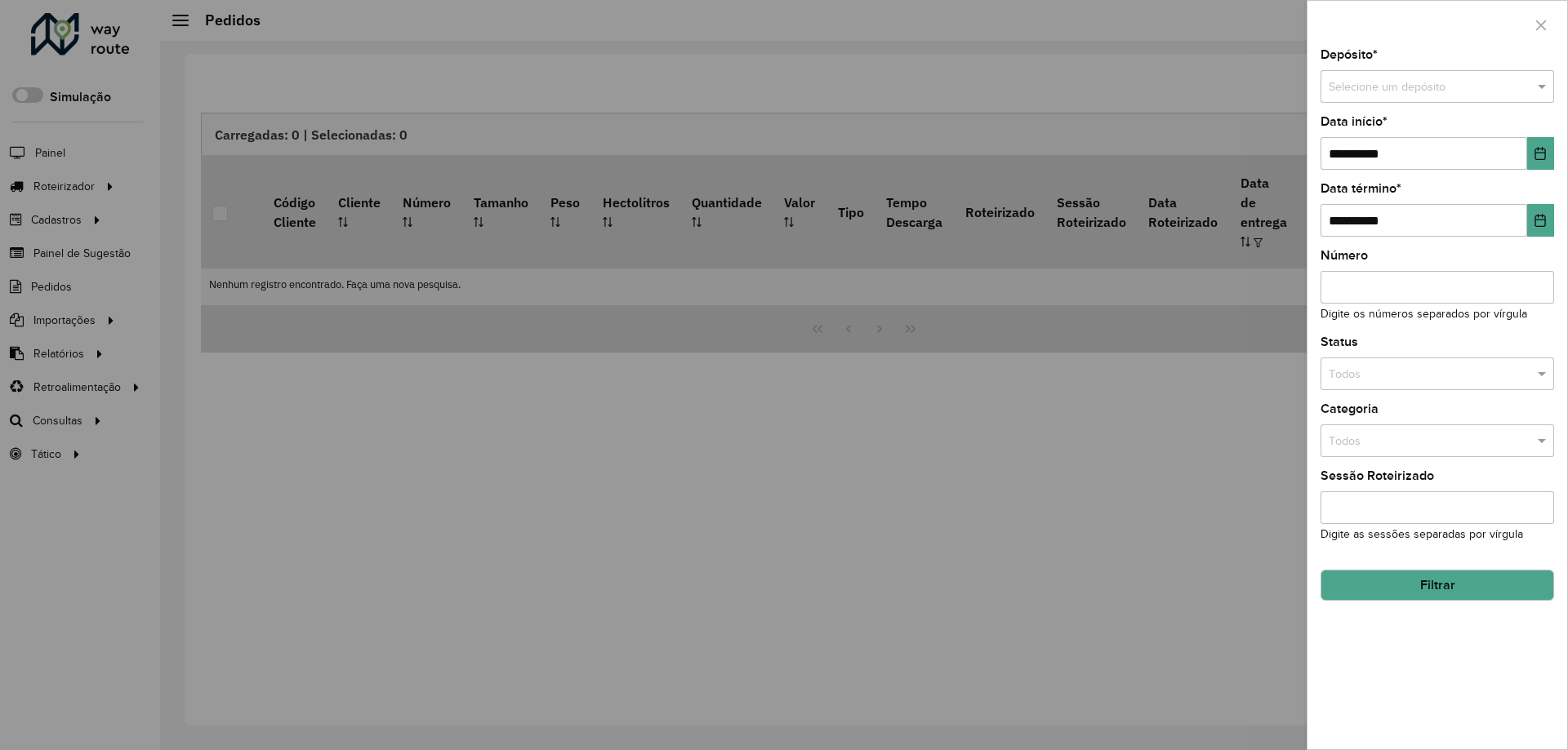
click at [1412, 93] on input "text" at bounding box center [1420, 87] width 184 height 18
type input "****"
click at [1398, 126] on div "CAJU" at bounding box center [1437, 132] width 232 height 26
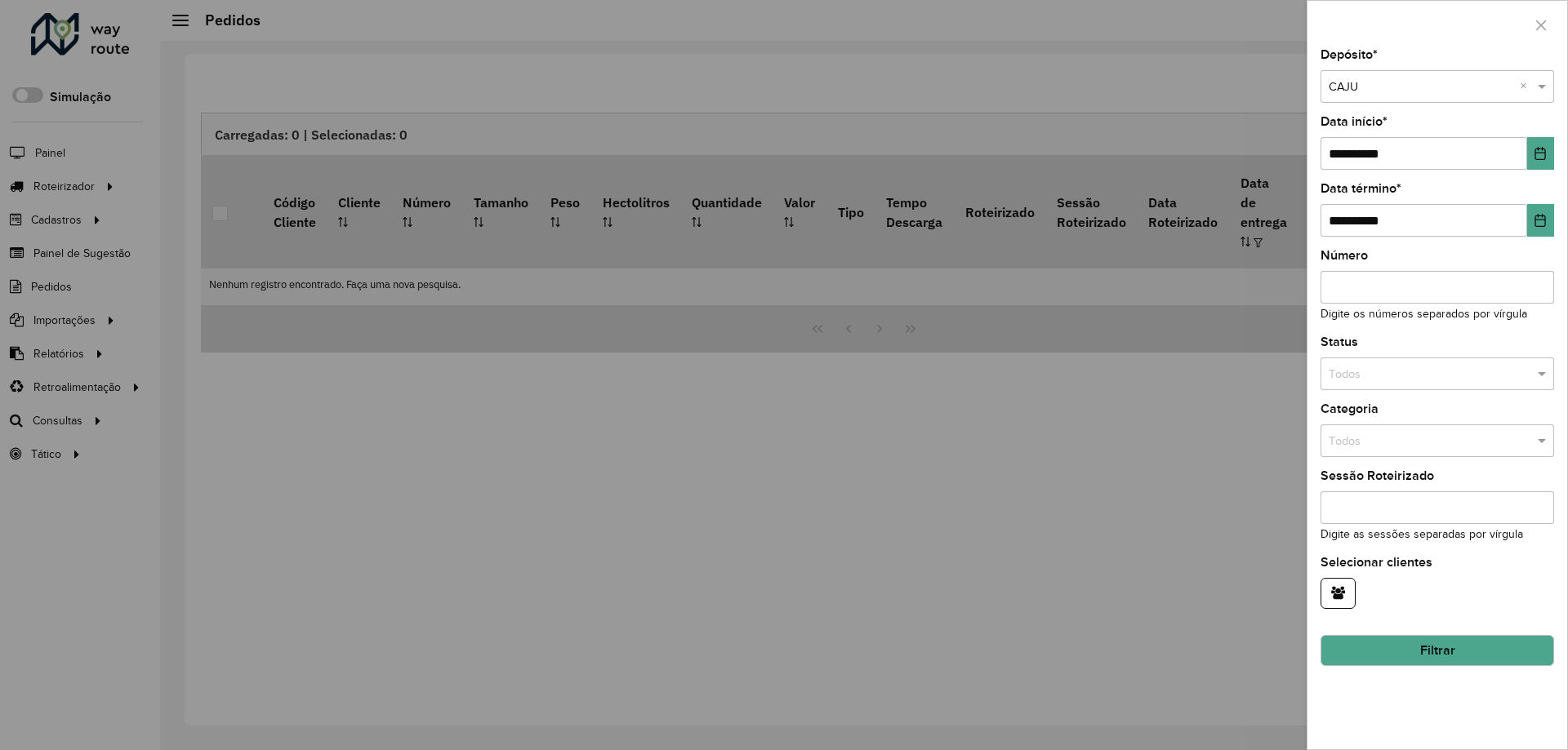
click at [1452, 657] on button "Filtrar" at bounding box center [1437, 651] width 233 height 31
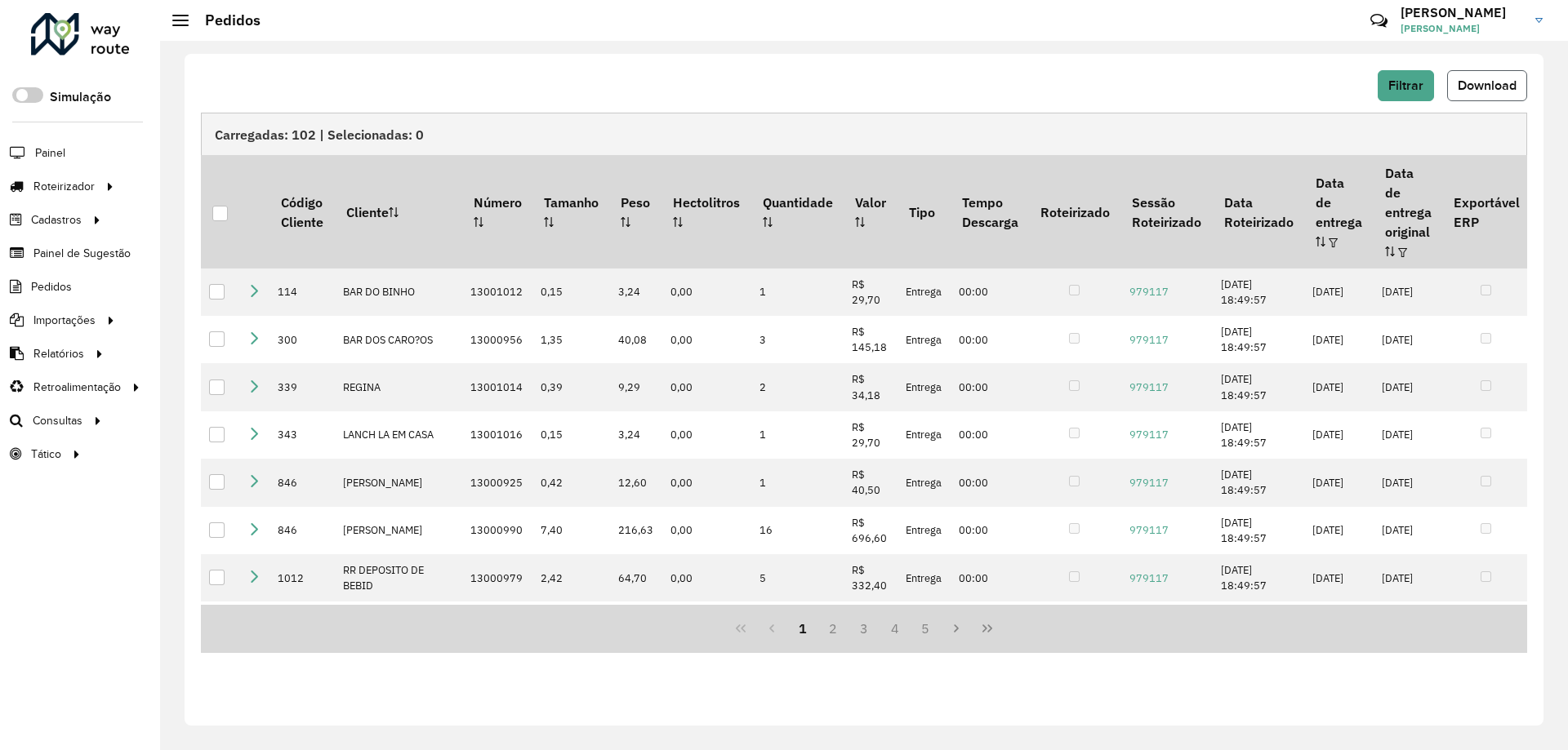
click at [1468, 85] on span "Download" at bounding box center [1487, 85] width 59 height 14
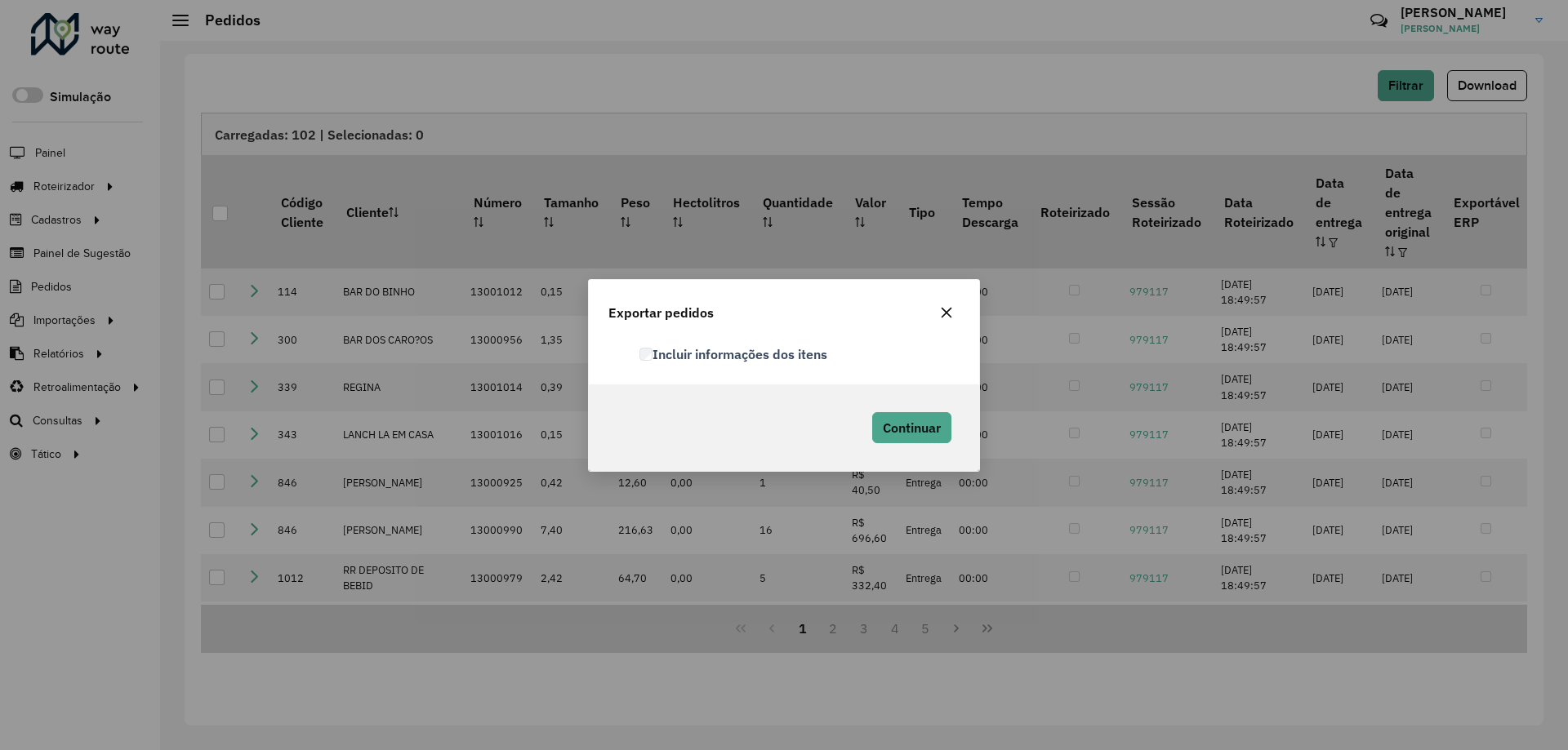
click at [761, 356] on label "Incluir informações dos itens" at bounding box center [733, 354] width 188 height 20
click at [904, 428] on span "Continuar" at bounding box center [912, 428] width 58 height 16
